Goal: Register for event/course

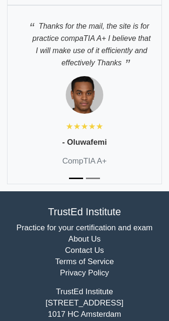
scroll to position [6055, 0]
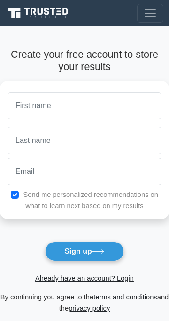
click at [126, 102] on input "text" at bounding box center [85, 105] width 154 height 27
type input "[PERSON_NAME]"
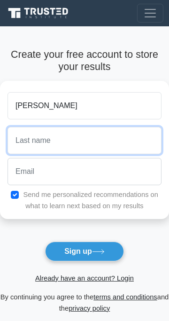
type input "Hassan"
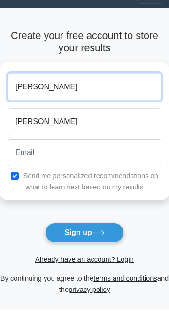
scroll to position [16, 0]
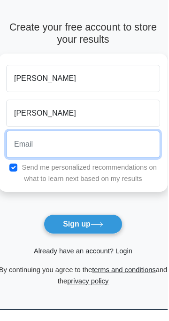
click at [134, 156] on input "email" at bounding box center [85, 154] width 154 height 27
type input "hassanyazid919@gmail.com"
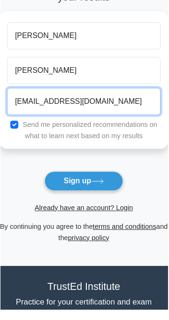
scroll to position [60, 0]
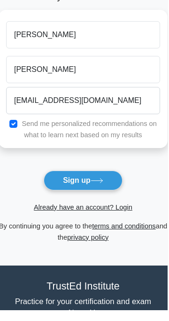
click at [97, 185] on button "Sign up" at bounding box center [84, 191] width 79 height 20
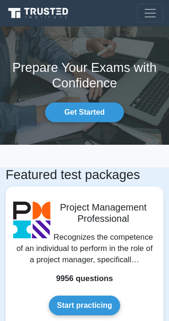
click at [78, 106] on link "Get Started" at bounding box center [84, 112] width 79 height 20
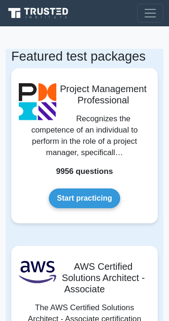
click at [78, 195] on link "Start practicing" at bounding box center [84, 198] width 71 height 20
